Goal: Find specific page/section: Find specific page/section

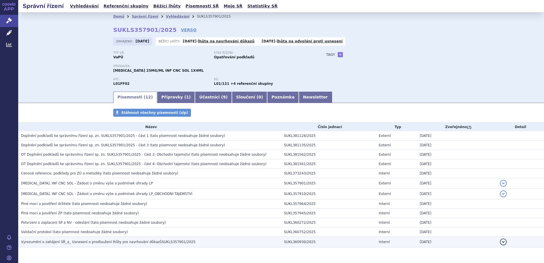
click at [65, 241] on span "Vyrozumění o zahájení SŘ_a_ Usnesení o prodloužení lhůty pro navrhování důkazůS…" at bounding box center [108, 242] width 174 height 4
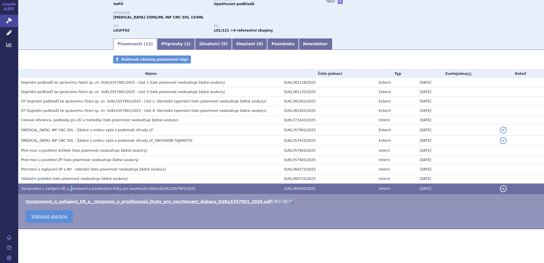
scroll to position [53, 0]
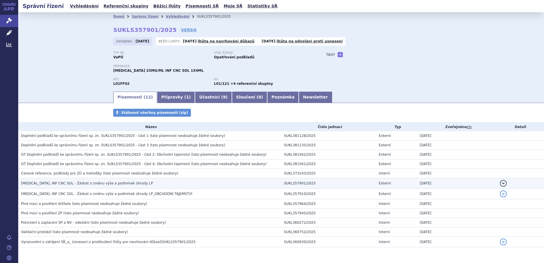
click at [79, 182] on span "[MEDICAL_DATA], INF CNC SOL - Žádost o změnu výše a podmínek úhrady LP" at bounding box center [87, 183] width 132 height 4
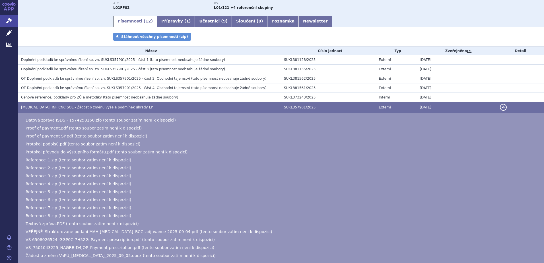
scroll to position [142, 0]
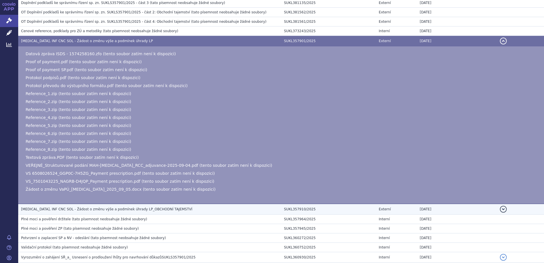
click at [56, 211] on span "[MEDICAL_DATA], INF CNC SOL - Žádost o změnu výše a podmínek úhrady LP_OBCHODNÍ…" at bounding box center [106, 209] width 171 height 4
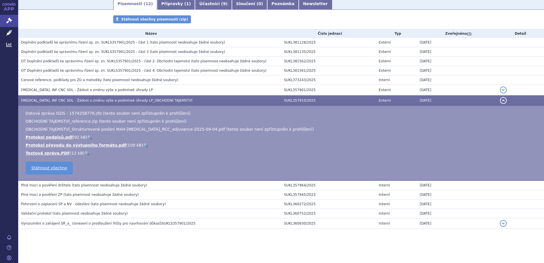
scroll to position [93, 0]
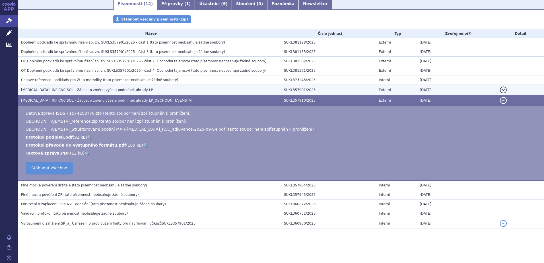
click at [31, 89] on span "[MEDICAL_DATA], INF CNC SOL - Žádost o změnu výše a podmínek úhrady LP" at bounding box center [87, 90] width 132 height 4
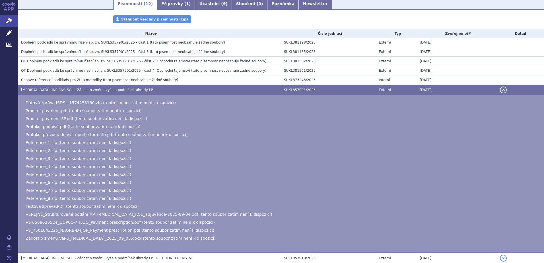
scroll to position [142, 0]
